Goal: Information Seeking & Learning: Learn about a topic

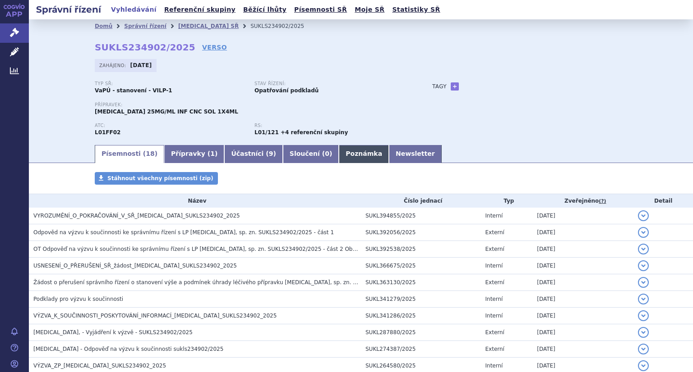
click at [339, 154] on link "Poznámka" at bounding box center [364, 154] width 50 height 18
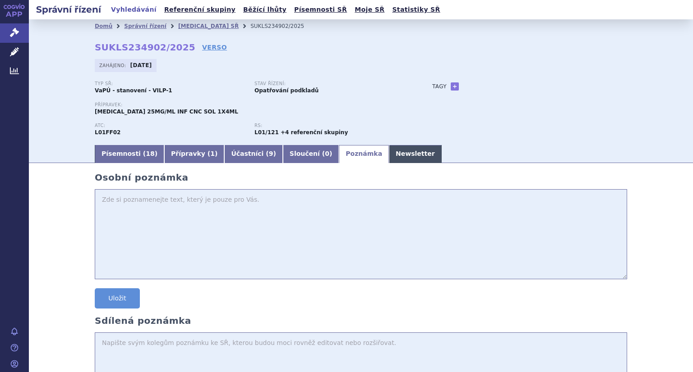
click at [389, 159] on link "Newsletter" at bounding box center [415, 154] width 53 height 18
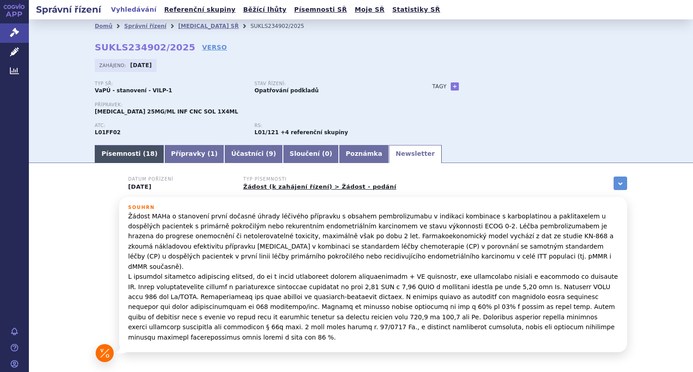
click at [124, 155] on link "Písemnosti ( 18 )" at bounding box center [129, 154] width 69 height 18
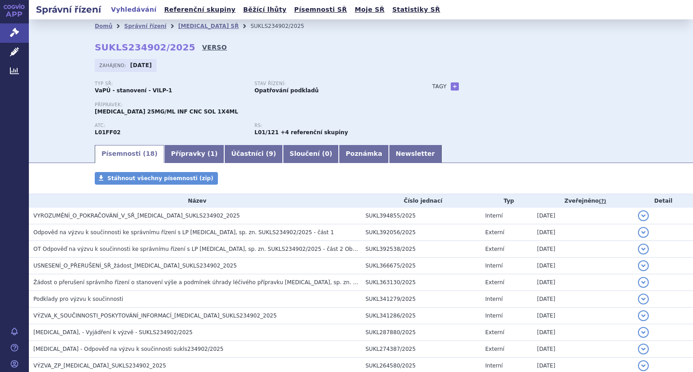
drag, startPoint x: 155, startPoint y: 41, endPoint x: 200, endPoint y: 45, distance: 45.7
click at [200, 45] on div "Domů Správní řízení Keytruda SŘ SUKLS234902/2025 SUKLS234902/2025 VERSO Zahájen…" at bounding box center [361, 88] width 568 height 111
click at [165, 47] on strong "SUKLS234902/2025" at bounding box center [145, 47] width 101 height 11
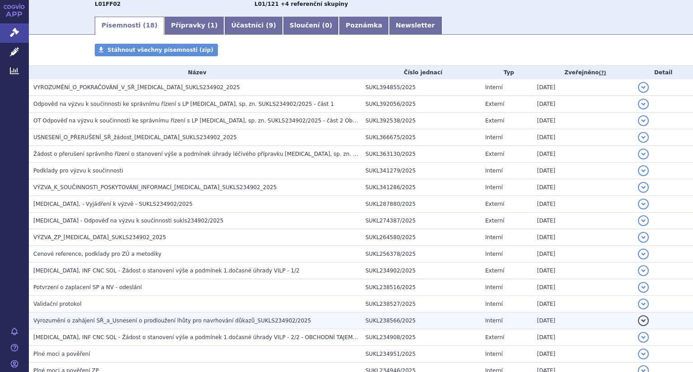
scroll to position [135, 0]
